Goal: Navigation & Orientation: Find specific page/section

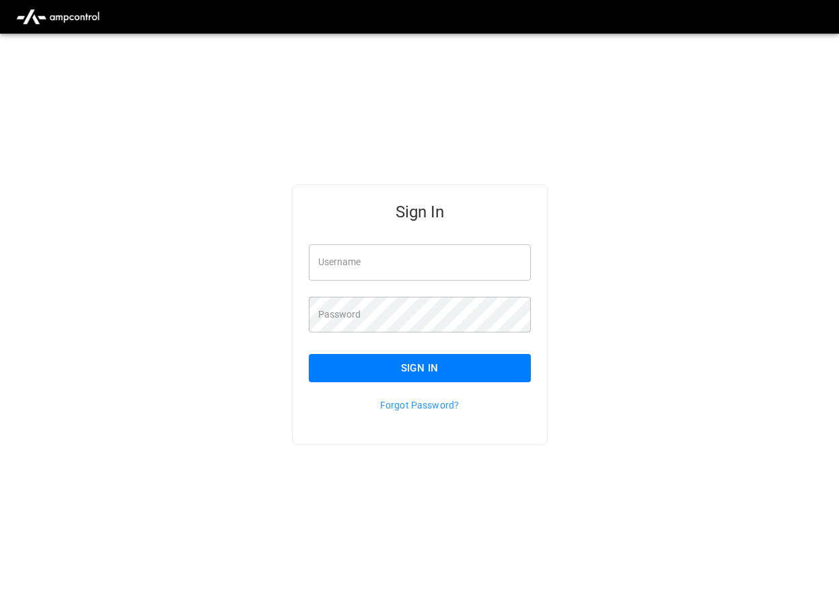
type input "**********"
click at [398, 371] on button "Sign In" at bounding box center [420, 368] width 222 height 28
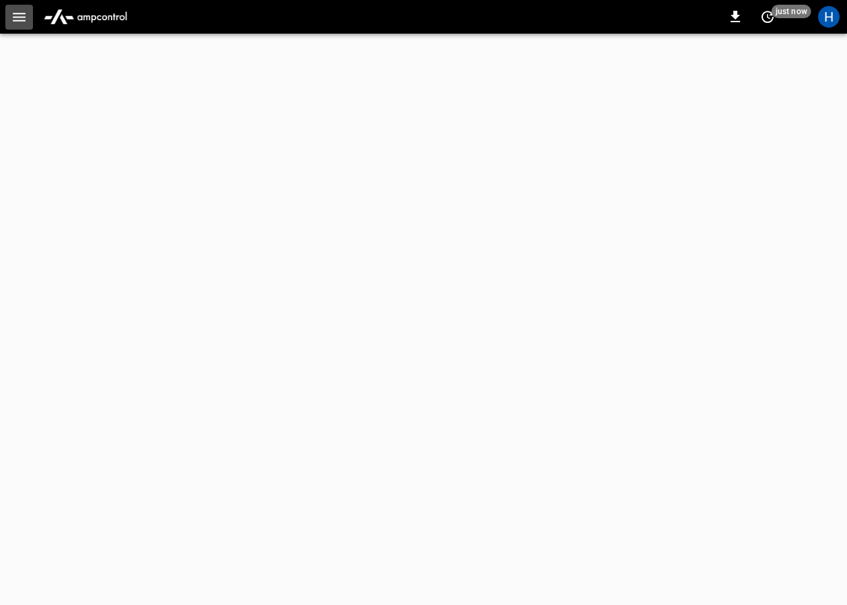
click at [21, 11] on icon "button" at bounding box center [19, 17] width 17 height 17
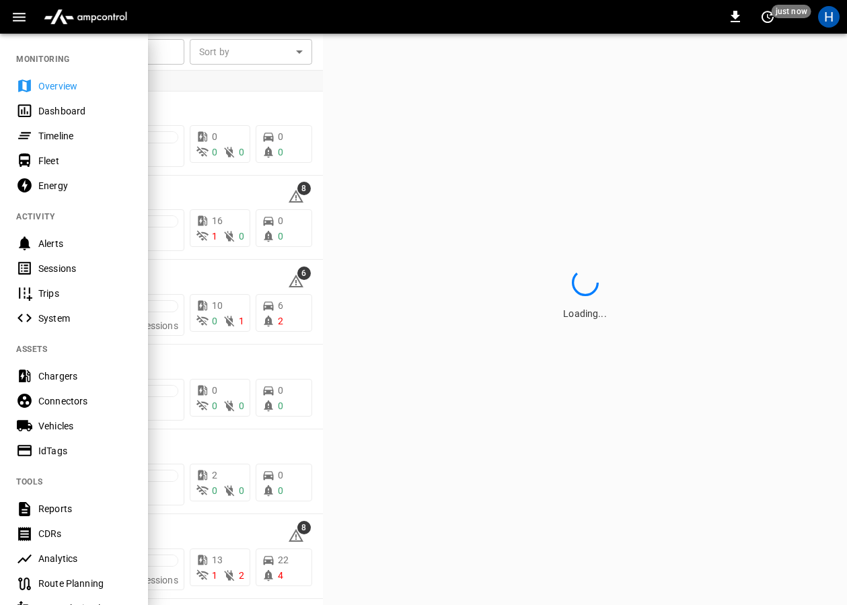
click at [64, 112] on div "Dashboard" at bounding box center [85, 110] width 94 height 13
